Goal: Book appointment/travel/reservation

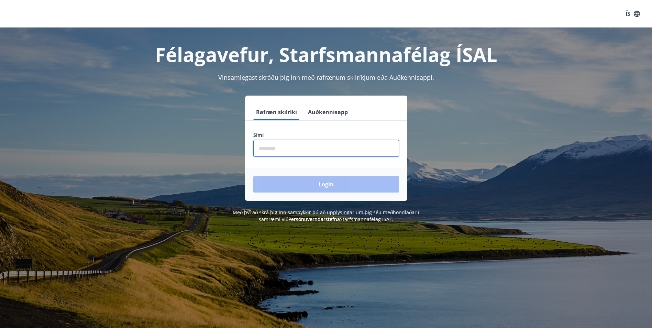
click at [332, 150] on input "phone" at bounding box center [326, 148] width 146 height 17
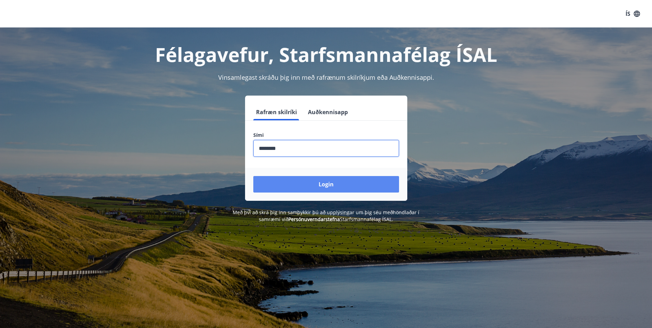
type input "********"
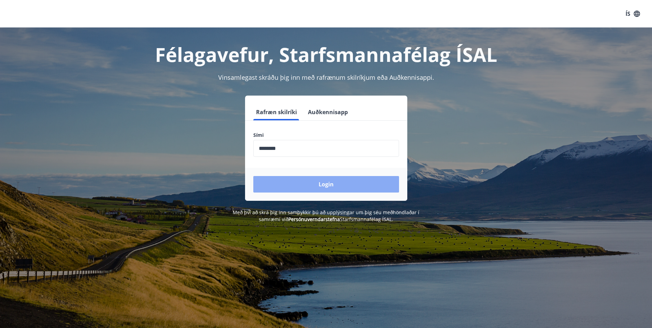
click at [345, 180] on button "Login" at bounding box center [326, 184] width 146 height 16
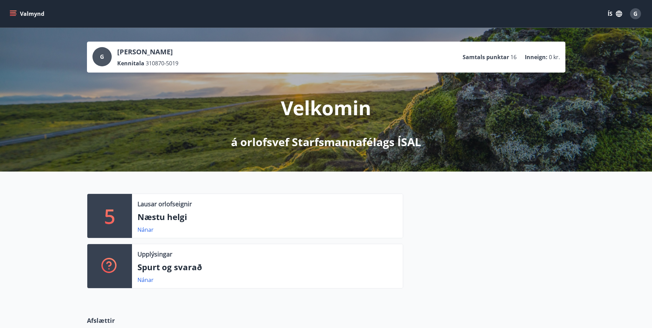
click at [112, 221] on p "5" at bounding box center [109, 216] width 11 height 26
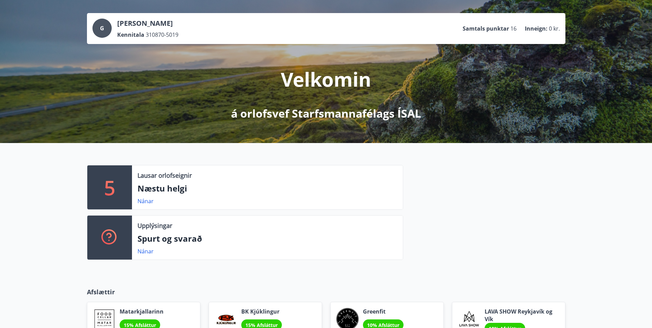
scroll to position [10, 0]
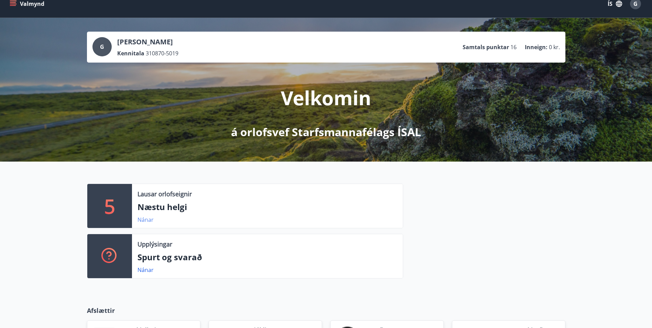
click at [146, 219] on link "Nánar" at bounding box center [145, 220] width 16 height 8
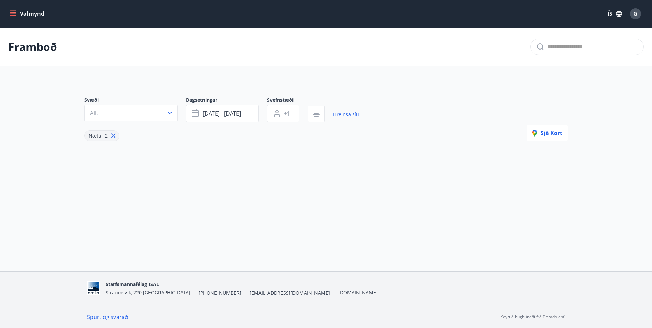
type input "*"
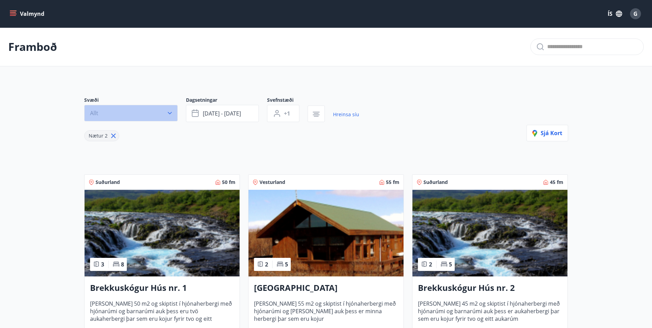
click at [170, 116] on icon "button" at bounding box center [169, 113] width 7 height 7
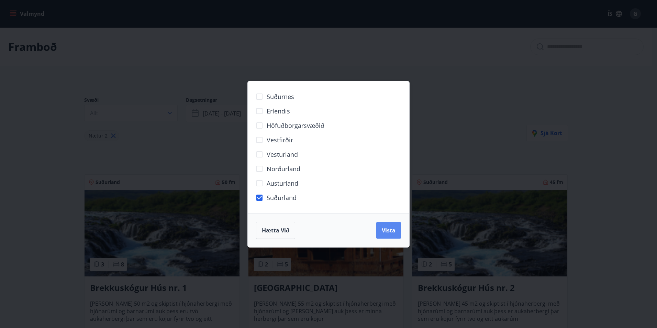
click at [390, 235] on button "Vista" at bounding box center [388, 230] width 25 height 16
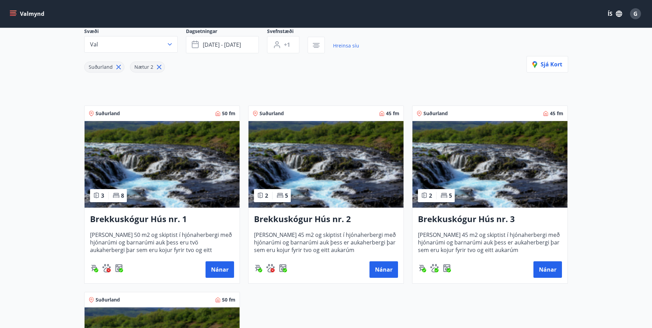
scroll to position [34, 0]
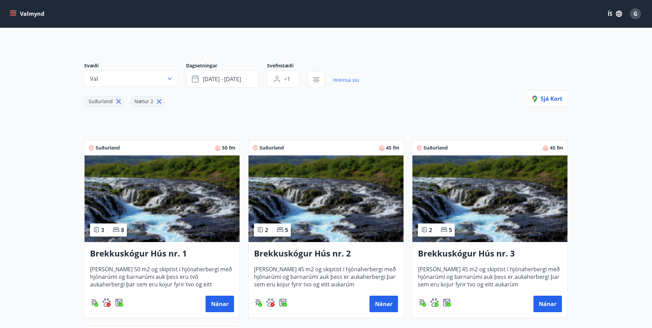
click at [613, 193] on main "Framboð Svæði Val Dagsetningar [DATE] - [DATE] Svefnstæði +1 Hreinsa síu Suðurl…" at bounding box center [326, 251] width 652 height 516
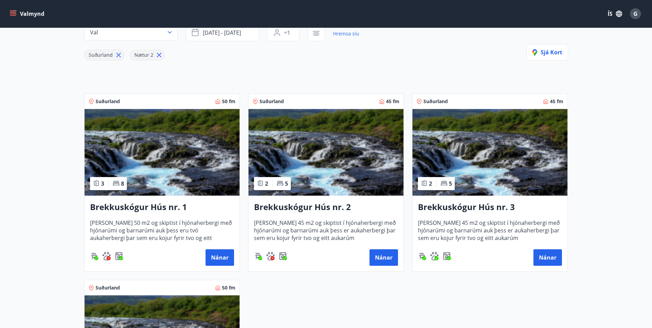
scroll to position [69, 0]
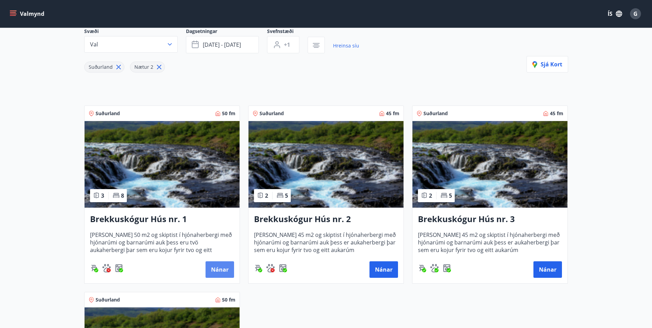
click at [215, 273] on button "Nánar" at bounding box center [219, 269] width 29 height 16
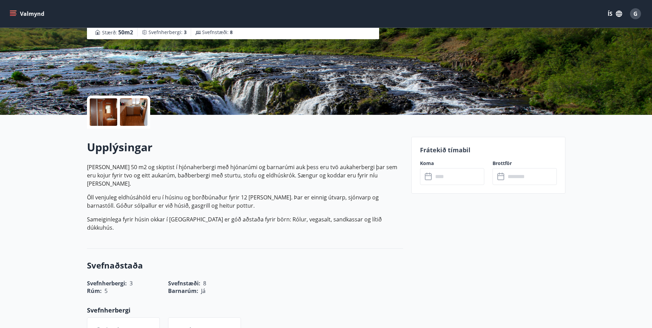
scroll to position [103, 0]
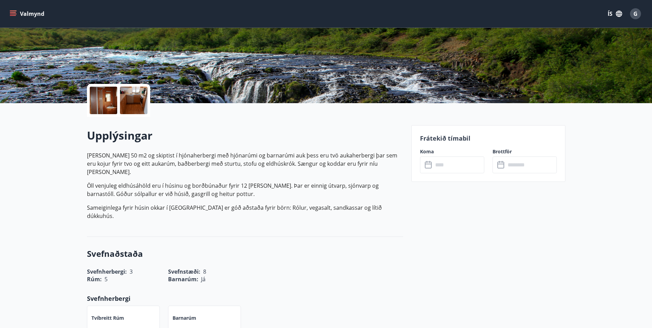
click at [445, 164] on input "text" at bounding box center [458, 164] width 51 height 17
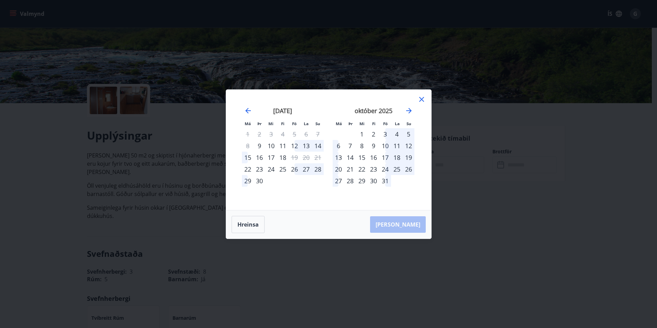
click at [307, 146] on div "13" at bounding box center [306, 146] width 12 height 12
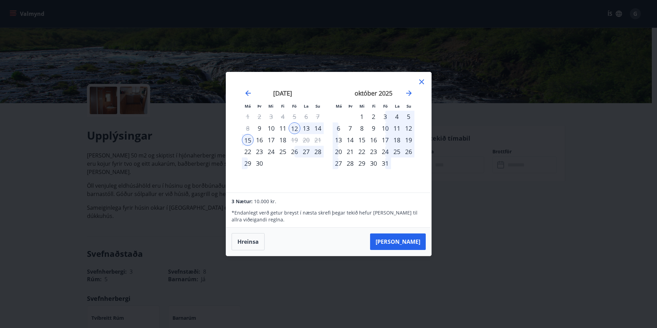
click at [296, 130] on div "12" at bounding box center [295, 128] width 12 height 12
click at [424, 80] on icon at bounding box center [421, 82] width 8 height 8
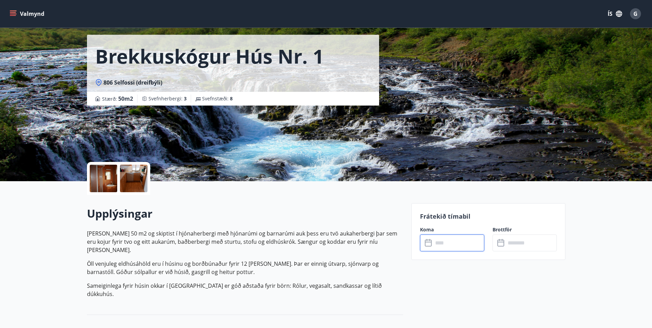
scroll to position [0, 0]
